Goal: Information Seeking & Learning: Learn about a topic

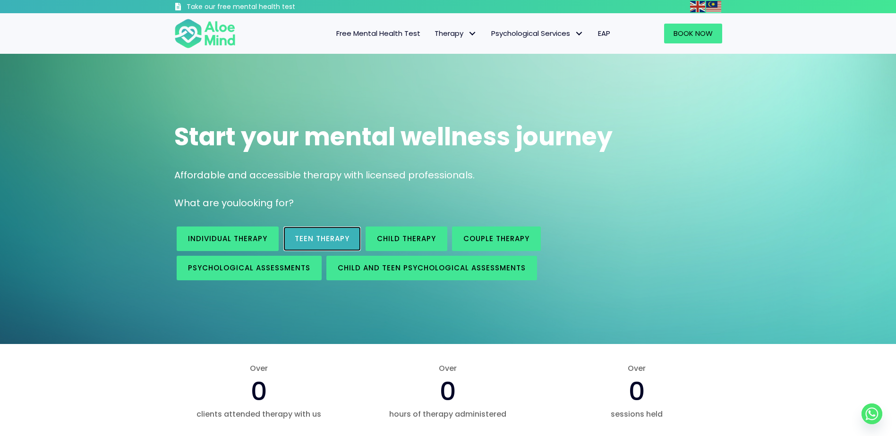
click at [349, 236] on link "Teen Therapy" at bounding box center [321, 239] width 77 height 25
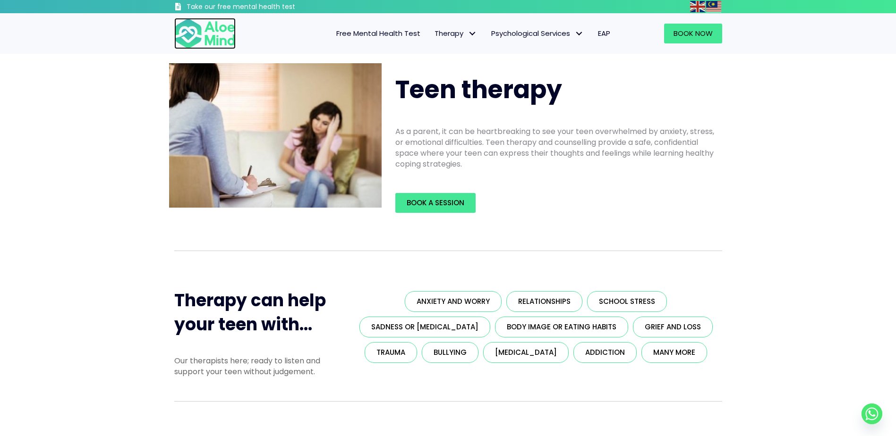
click at [229, 35] on img at bounding box center [204, 33] width 61 height 31
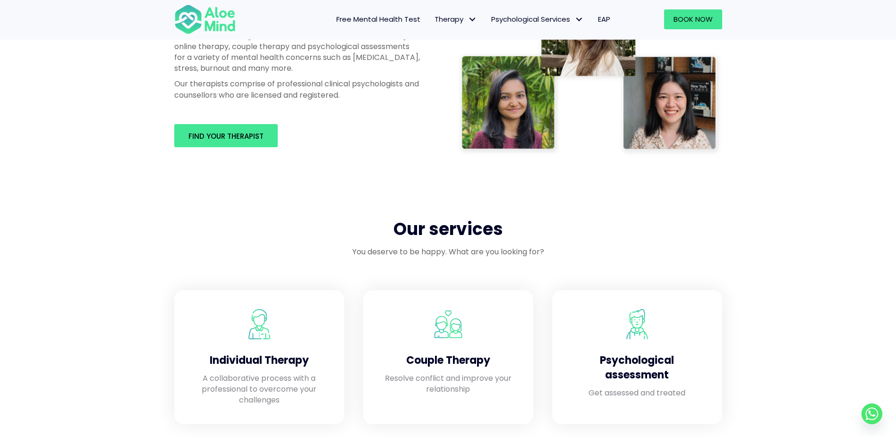
scroll to position [629, 0]
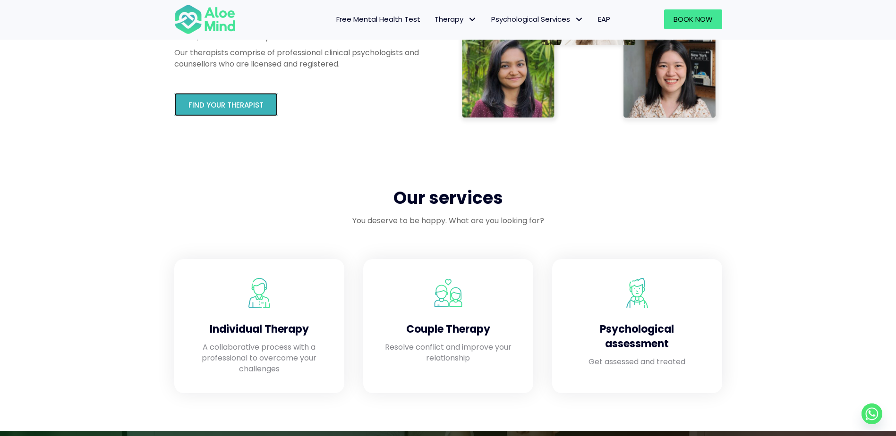
click at [213, 109] on span "Find your therapist" at bounding box center [225, 105] width 75 height 10
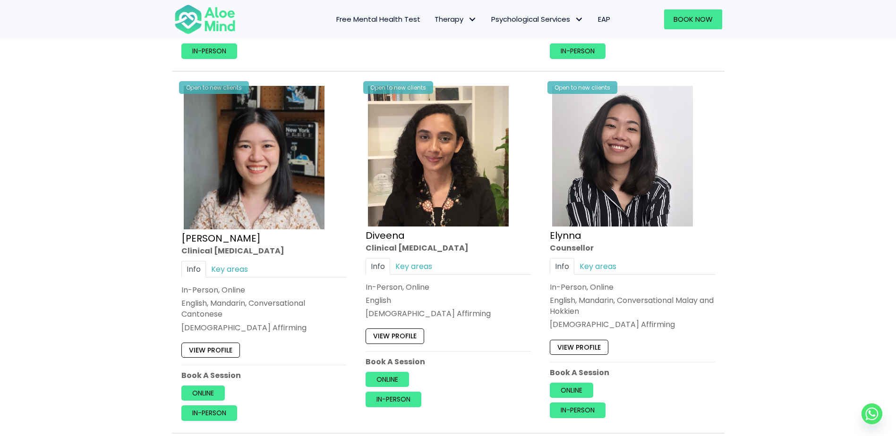
scroll to position [1181, 0]
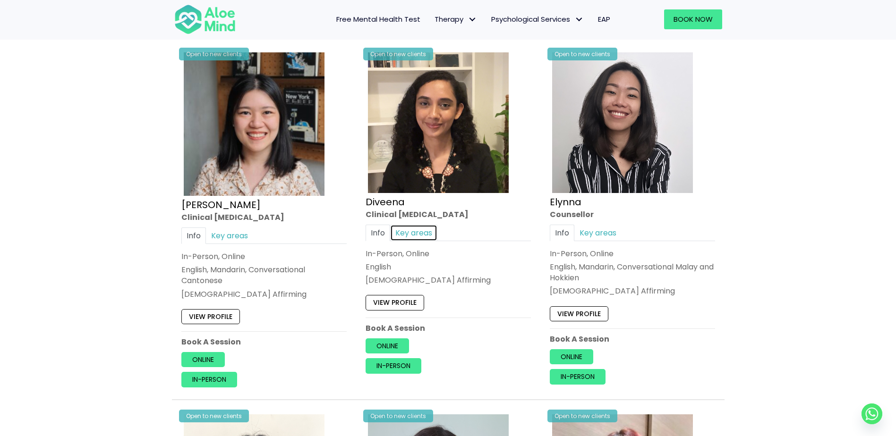
click at [427, 234] on link "Key areas" at bounding box center [413, 233] width 47 height 17
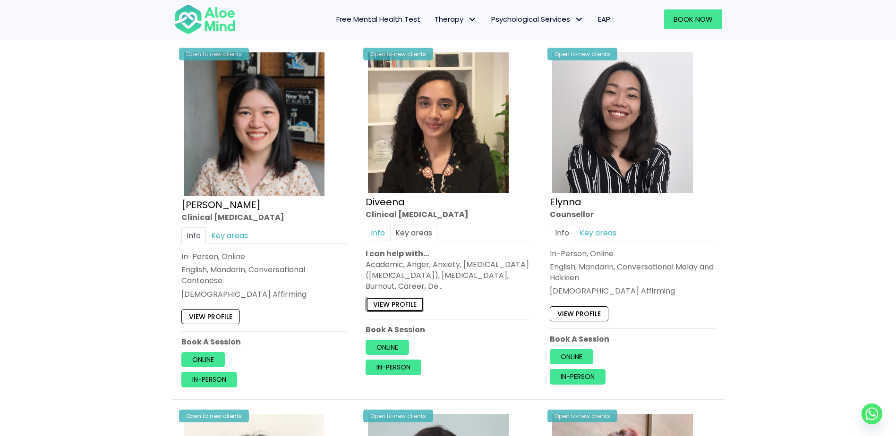
click at [408, 306] on link "View profile" at bounding box center [394, 304] width 59 height 15
click at [413, 300] on link "View profile" at bounding box center [394, 304] width 59 height 15
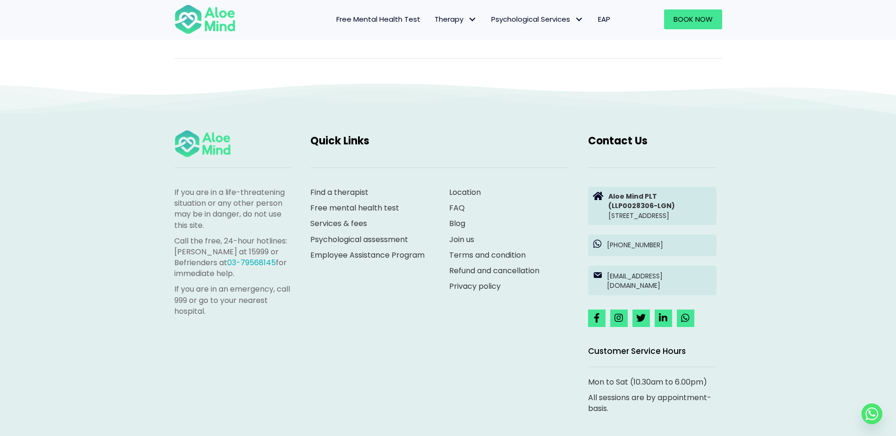
scroll to position [955, 0]
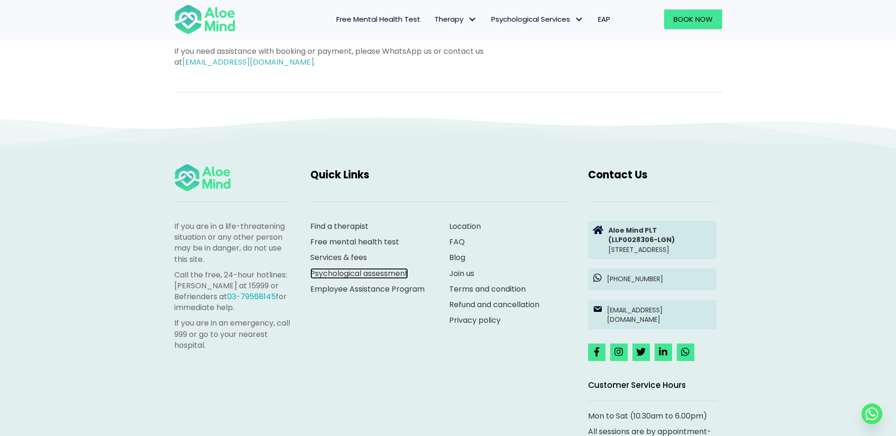
click at [400, 268] on link "Psychological assessment" at bounding box center [359, 273] width 98 height 11
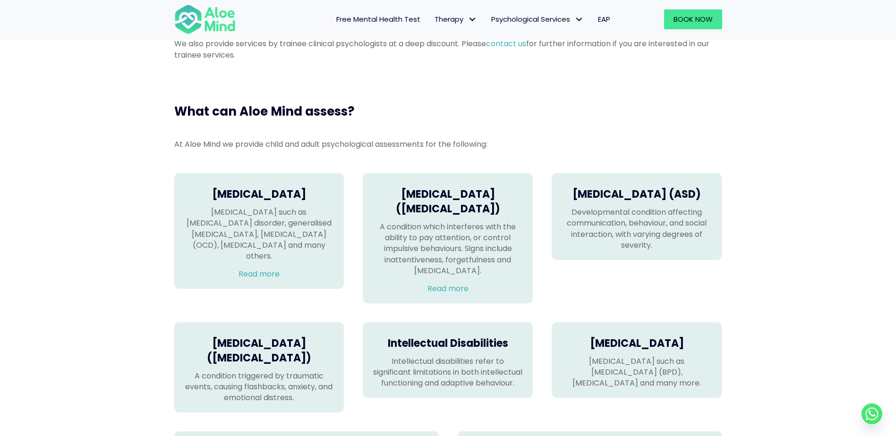
scroll to position [551, 0]
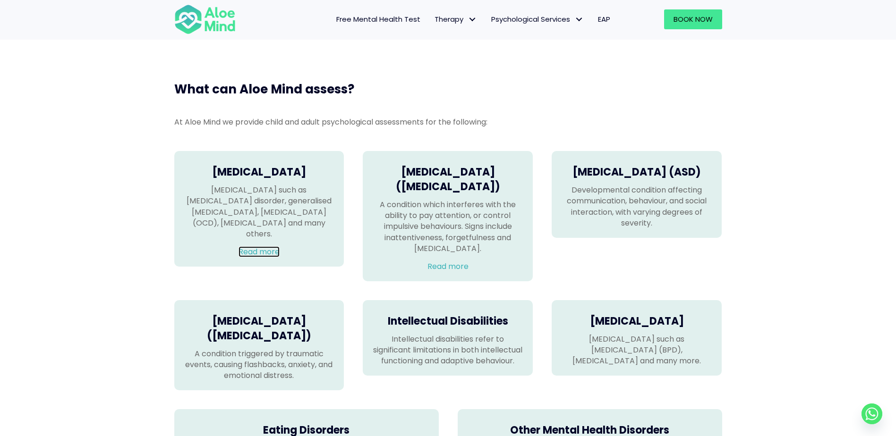
click at [257, 246] on link "Read more" at bounding box center [258, 251] width 41 height 11
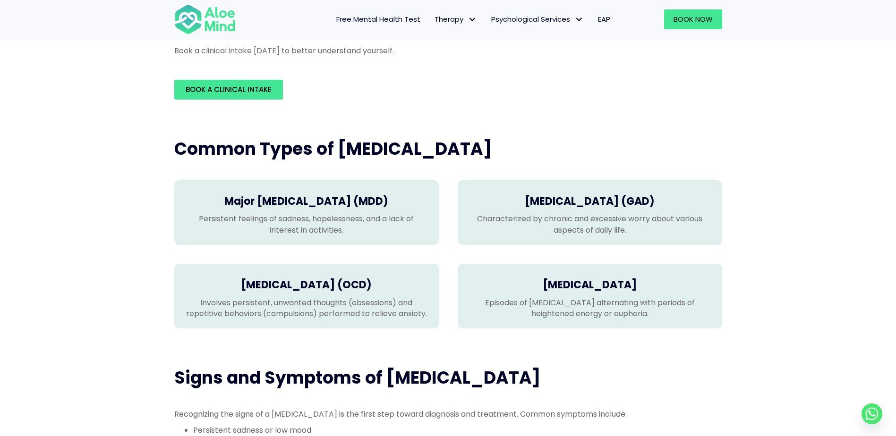
scroll to position [157, 0]
